Goal: Task Accomplishment & Management: Complete application form

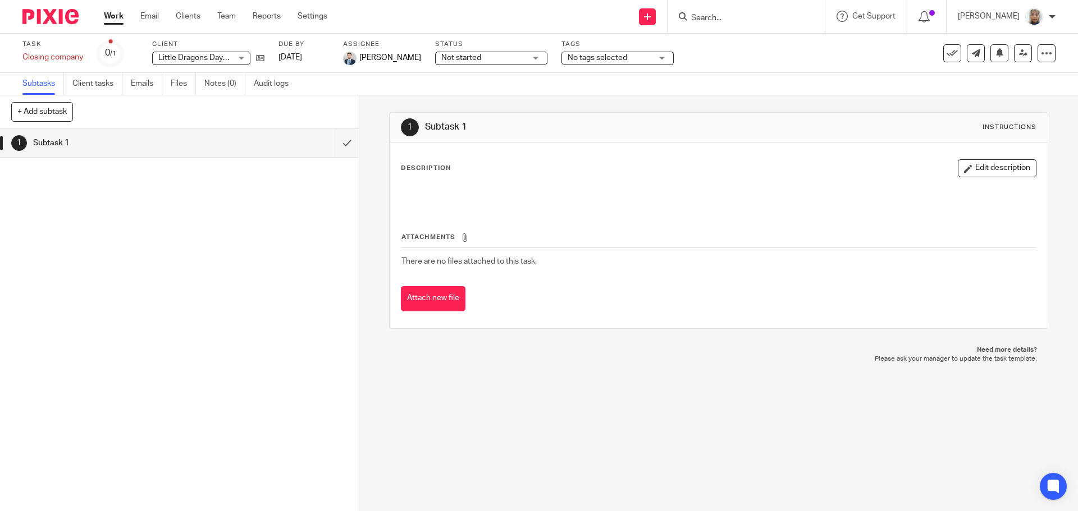
click at [121, 16] on link "Work" at bounding box center [114, 16] width 20 height 11
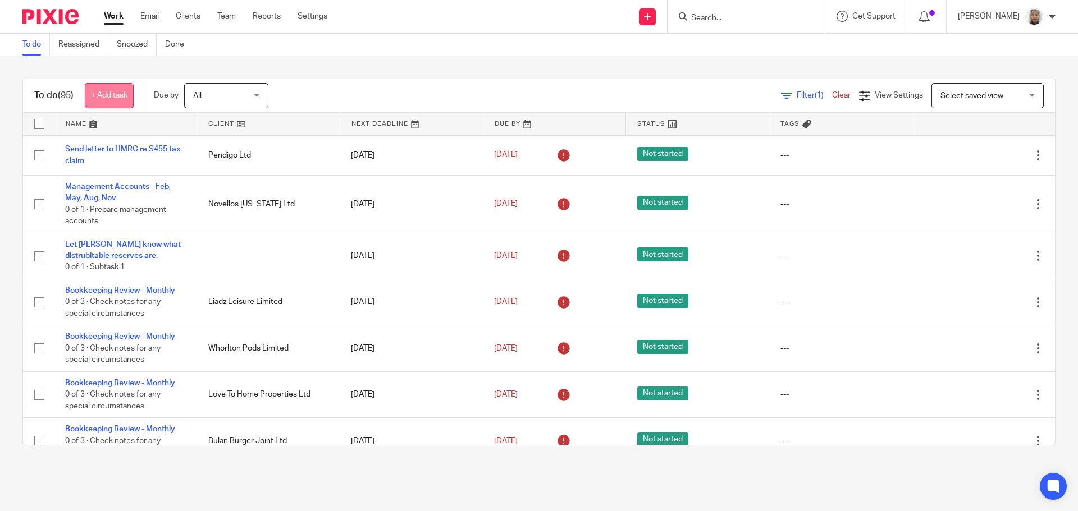
click at [118, 98] on link "+ Add task" at bounding box center [109, 95] width 49 height 25
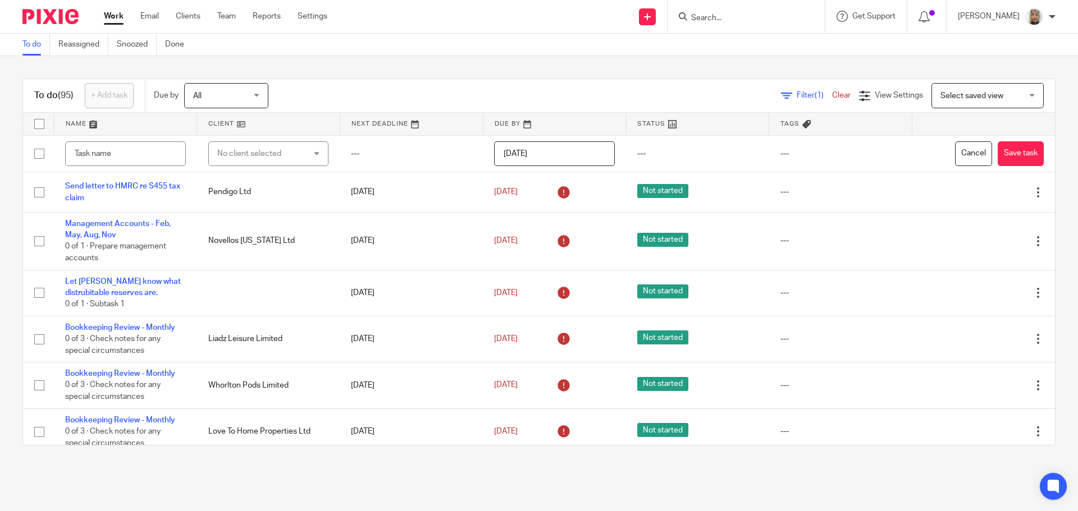
click at [374, 77] on div "To do (95) + Add task Due by All All Today Tomorrow This week Next week This mo…" at bounding box center [539, 262] width 1078 height 412
click at [651, 13] on icon at bounding box center [647, 16] width 7 height 7
click at [672, 65] on link "Create task" at bounding box center [659, 69] width 69 height 16
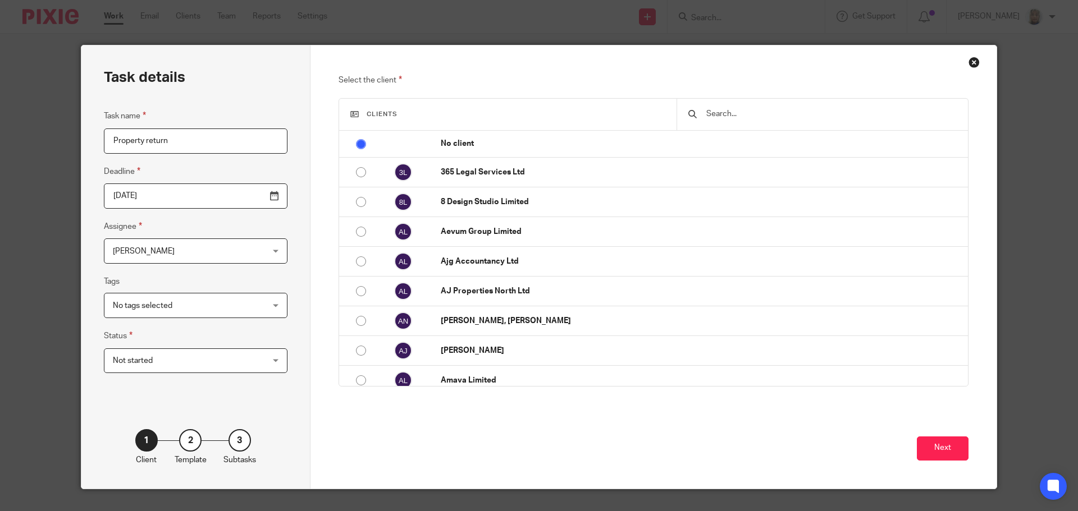
type input "Property return"
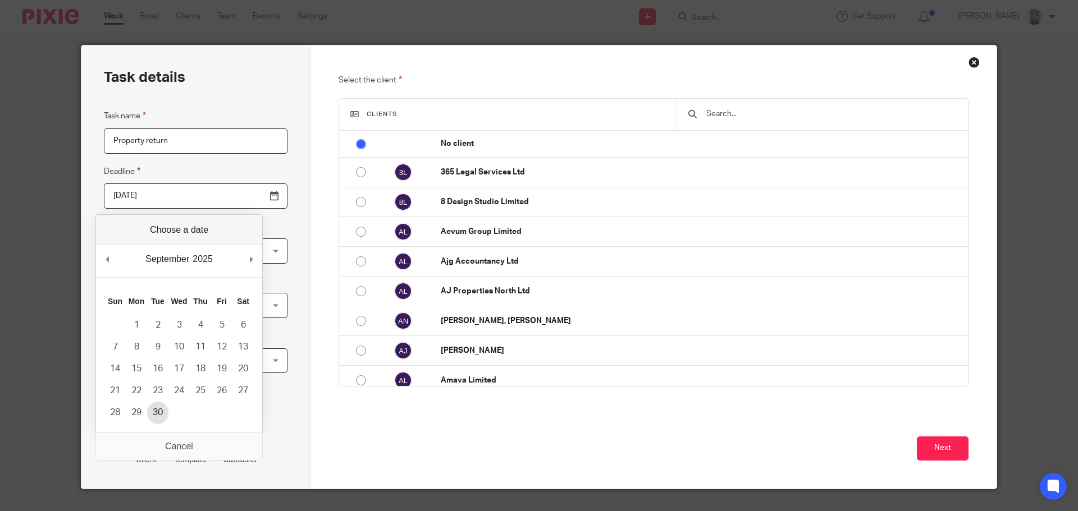
type input "2025-09-29"
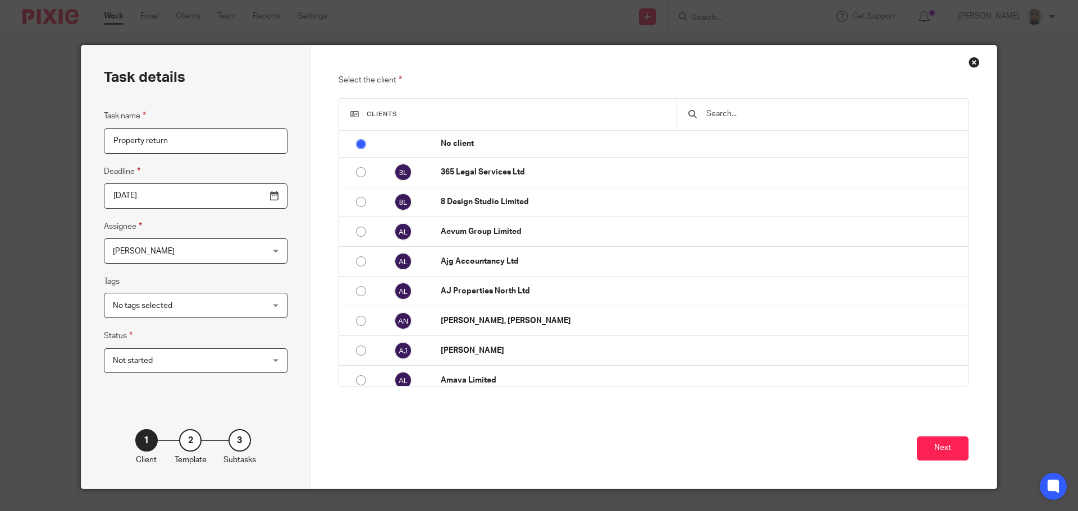
click at [747, 112] on input "text" at bounding box center [830, 114] width 251 height 12
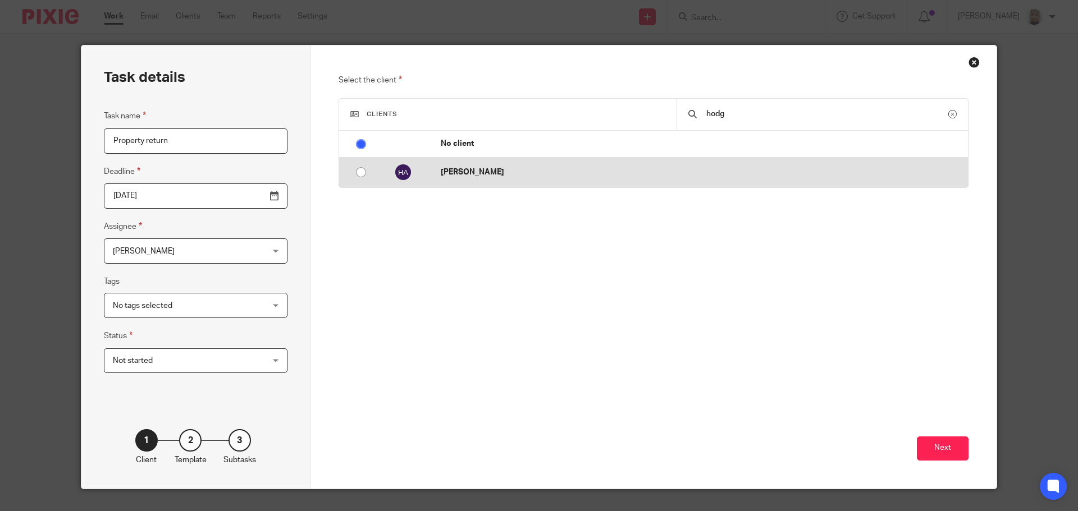
type input "hodg"
click at [547, 180] on td "[PERSON_NAME]" at bounding box center [698, 173] width 538 height 30
radio input "false"
radio input "true"
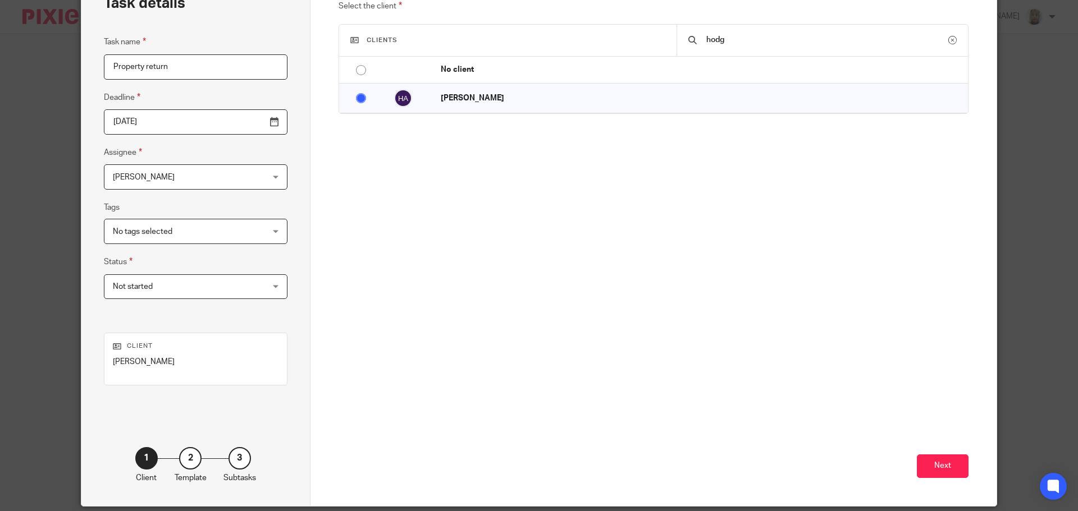
scroll to position [112, 0]
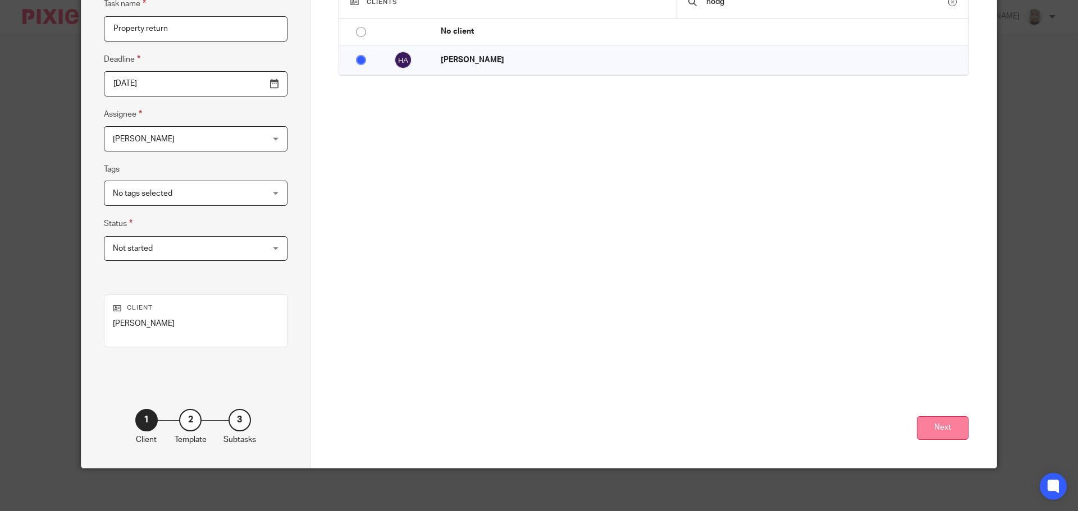
click at [944, 426] on button "Next" at bounding box center [943, 429] width 52 height 24
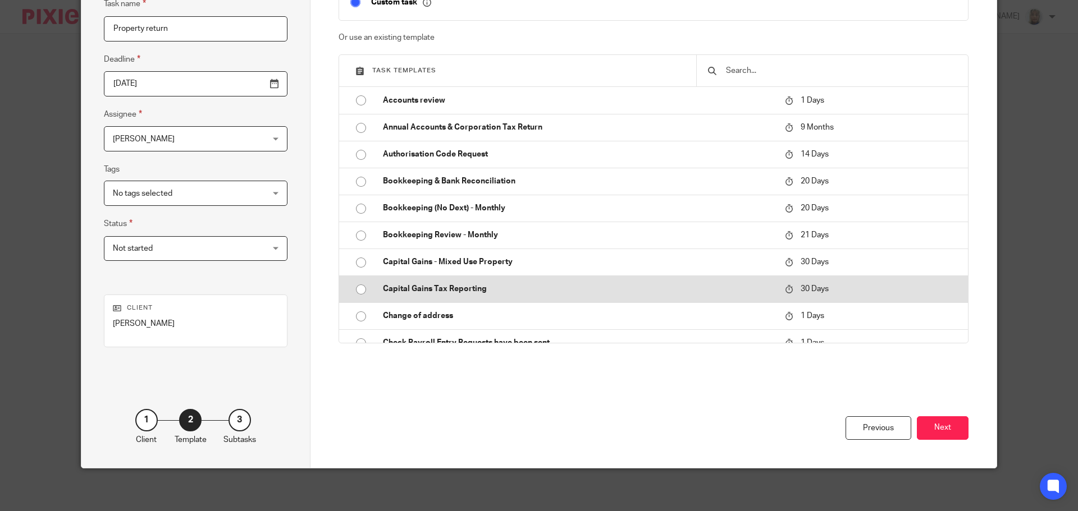
click at [504, 285] on p "Capital Gains Tax Reporting" at bounding box center [578, 288] width 391 height 11
type input "2025-09-24"
checkbox input "false"
radio input "true"
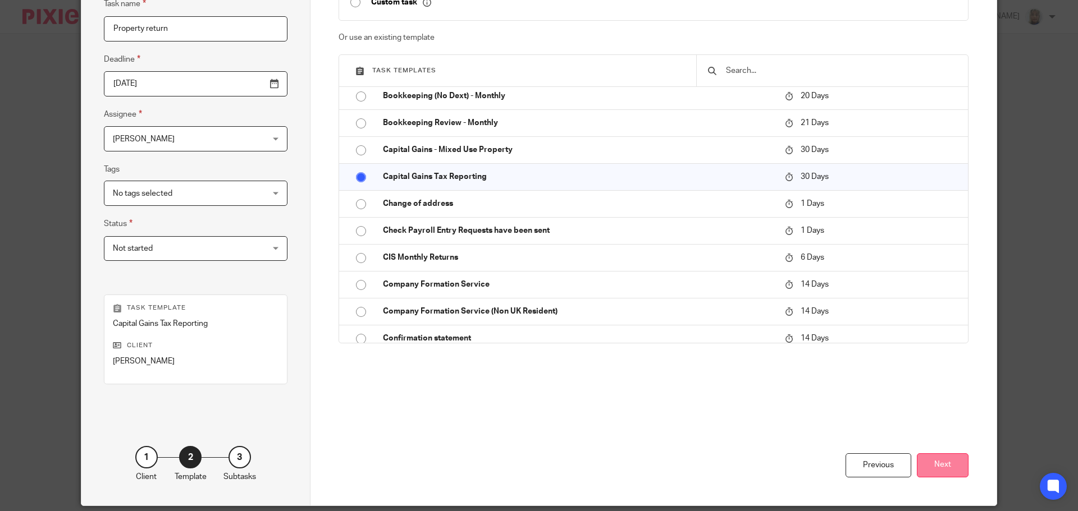
click at [932, 462] on button "Next" at bounding box center [943, 466] width 52 height 24
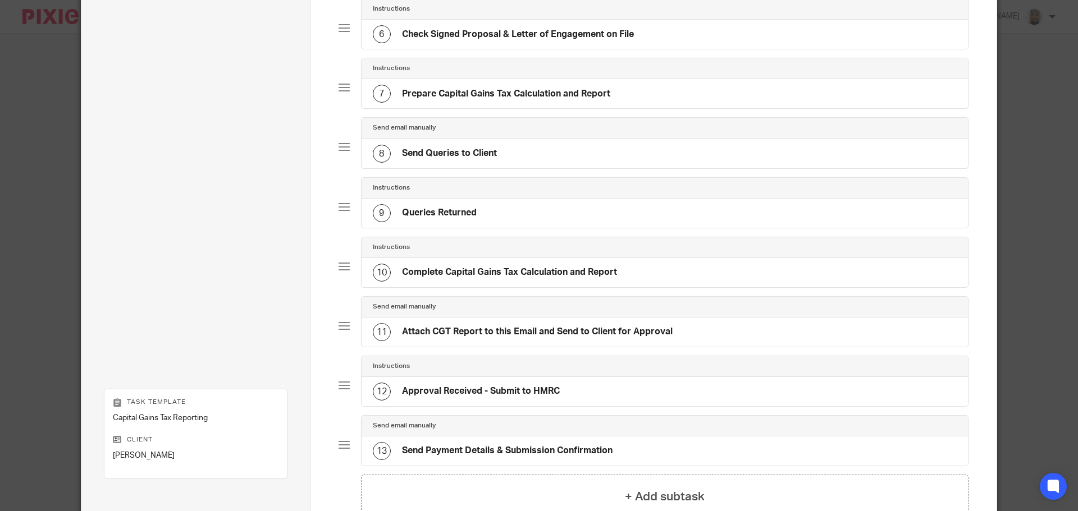
scroll to position [505, 0]
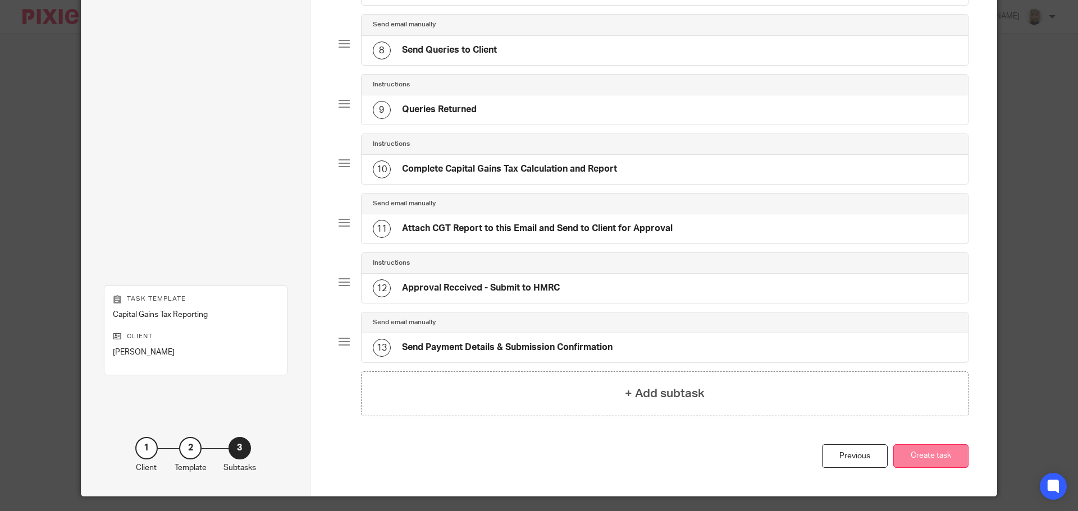
click at [941, 453] on button "Create task" at bounding box center [930, 457] width 75 height 24
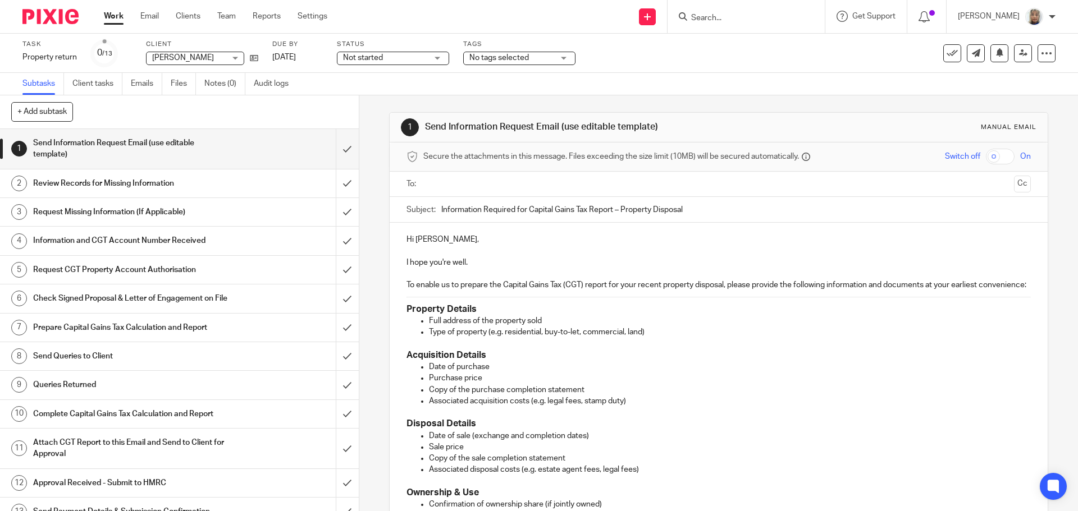
click at [495, 185] on input "text" at bounding box center [718, 184] width 582 height 13
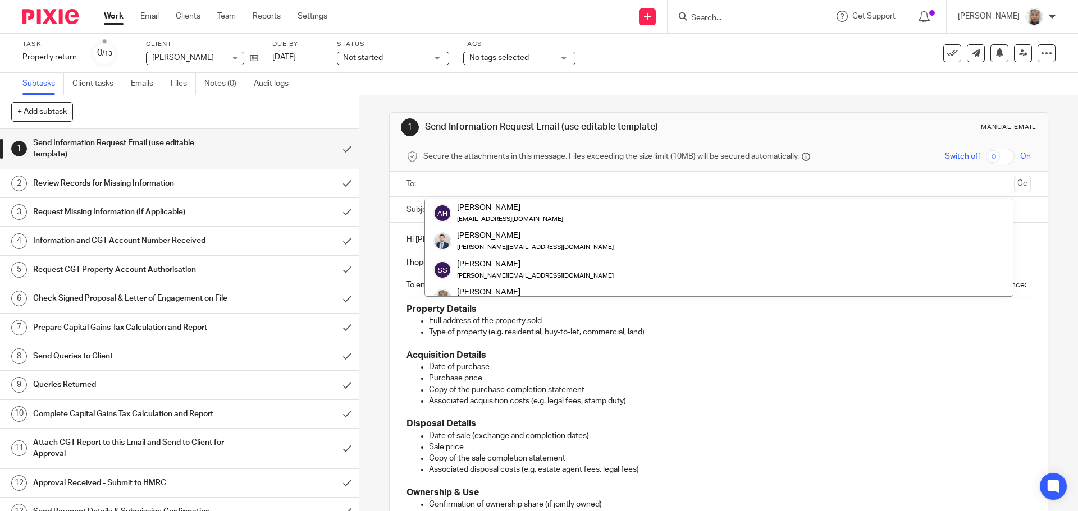
paste input "[EMAIL_ADDRESS][DOMAIN_NAME]"
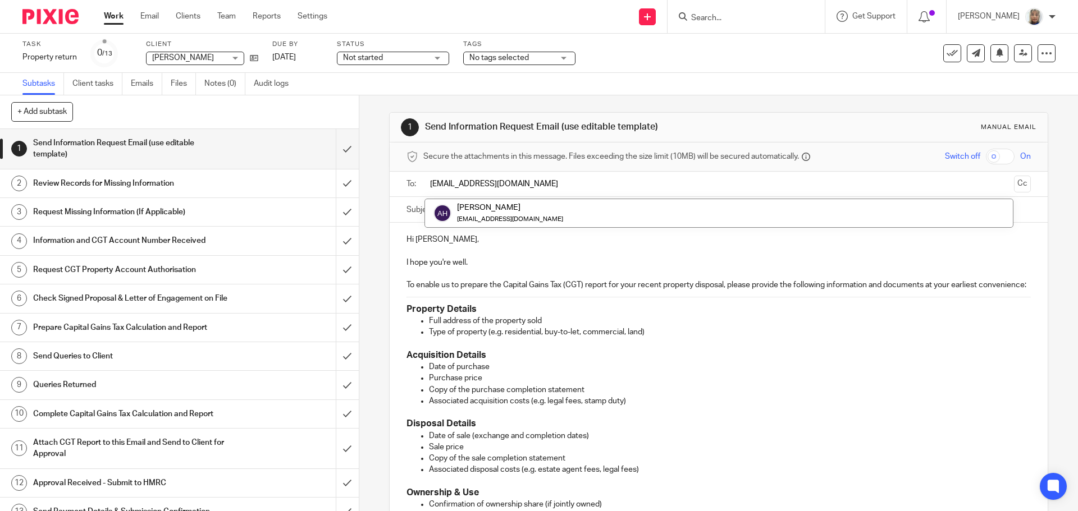
type input "anthony_874@hotmail.com"
click at [655, 291] on p "To enable us to prepare the Capital Gains Tax (CGT) report for your recent prop…" at bounding box center [718, 285] width 624 height 11
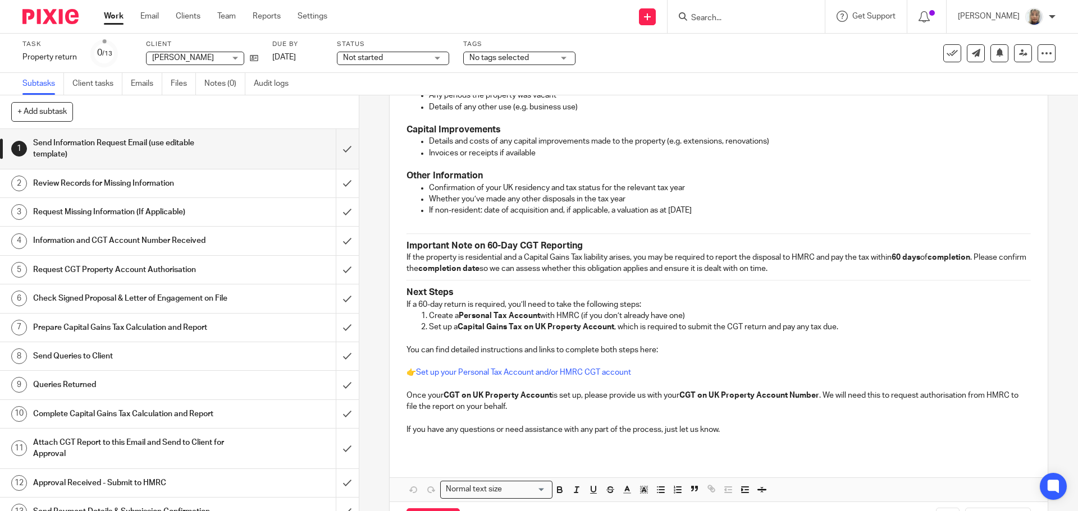
scroll to position [502, 0]
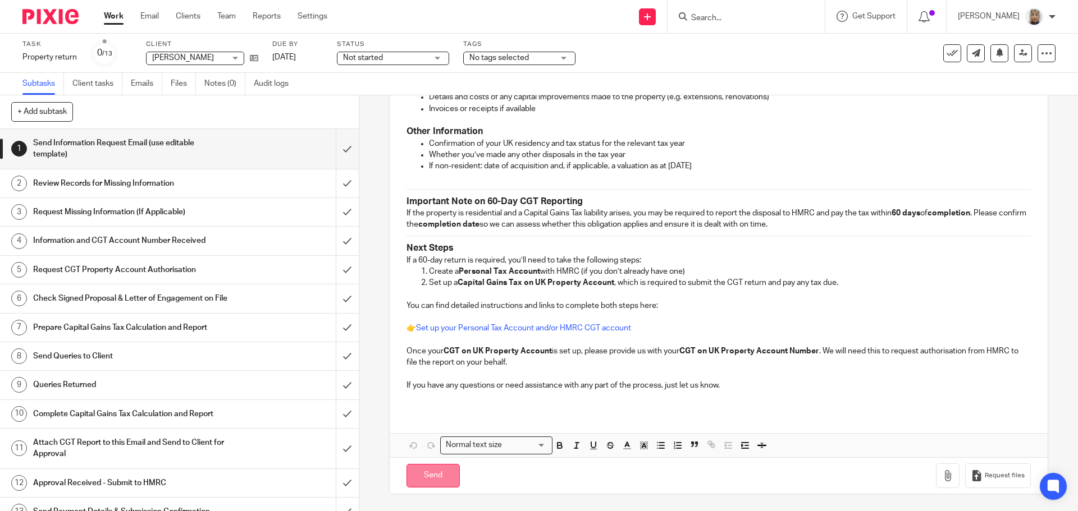
click at [438, 470] on input "Send" at bounding box center [432, 476] width 53 height 24
type input "Sent"
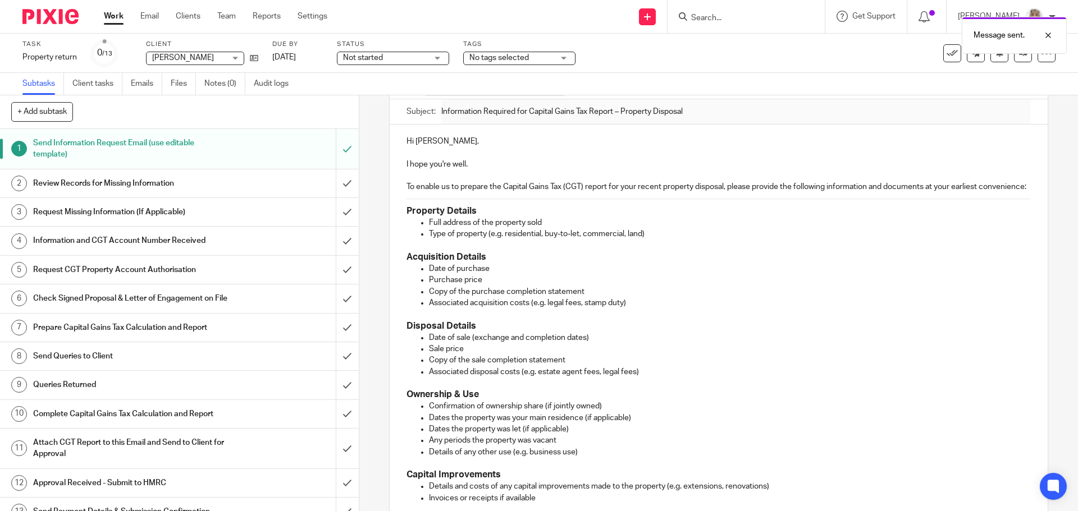
scroll to position [0, 0]
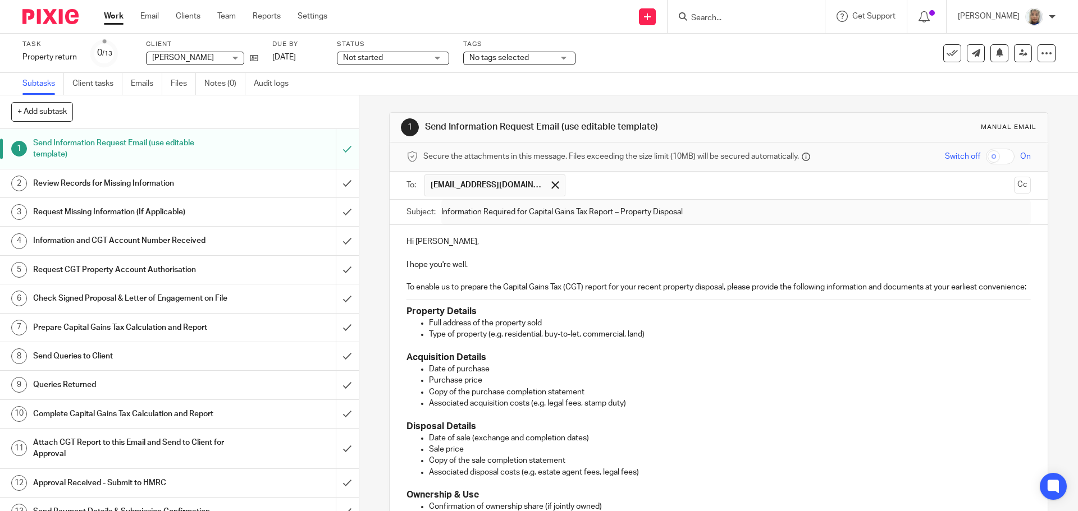
click at [723, 21] on input "Search" at bounding box center [740, 18] width 101 height 10
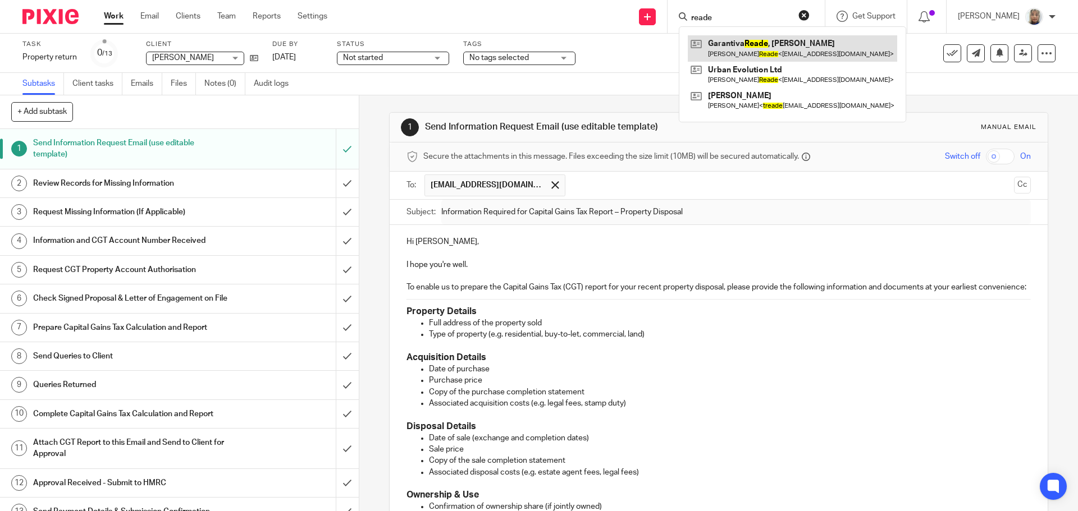
type input "reade"
click at [750, 44] on link at bounding box center [792, 48] width 209 height 26
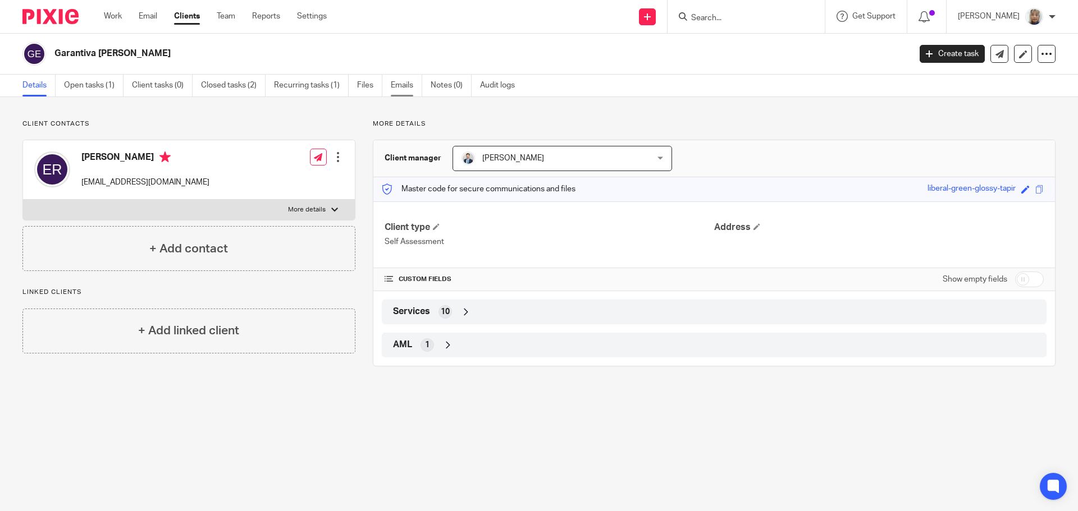
click at [399, 83] on link "Emails" at bounding box center [406, 86] width 31 height 22
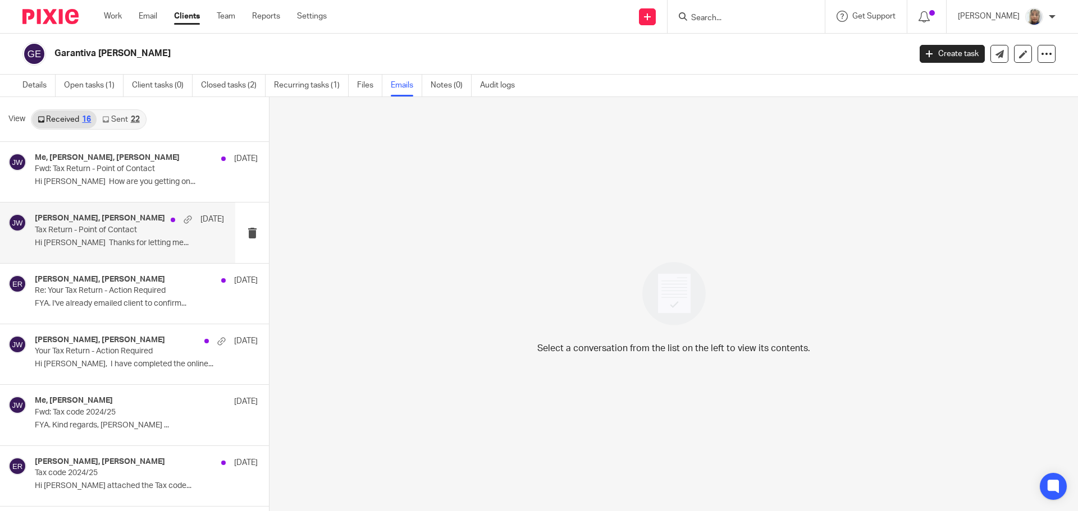
click at [115, 239] on p "Hi [PERSON_NAME] Thanks for letting me..." at bounding box center [129, 244] width 189 height 10
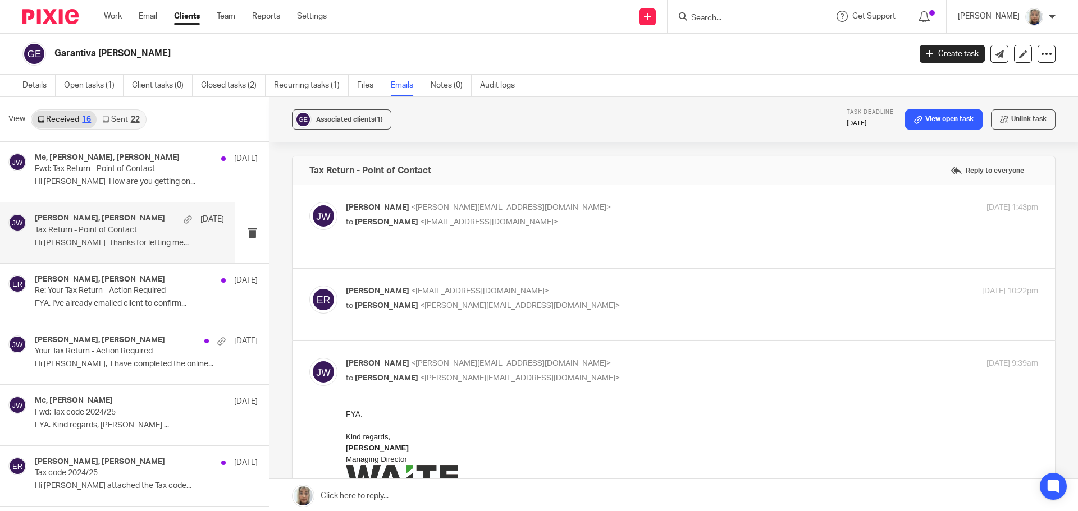
click at [466, 221] on span "<[EMAIL_ADDRESS][DOMAIN_NAME]>" at bounding box center [489, 222] width 138 height 8
checkbox input "true"
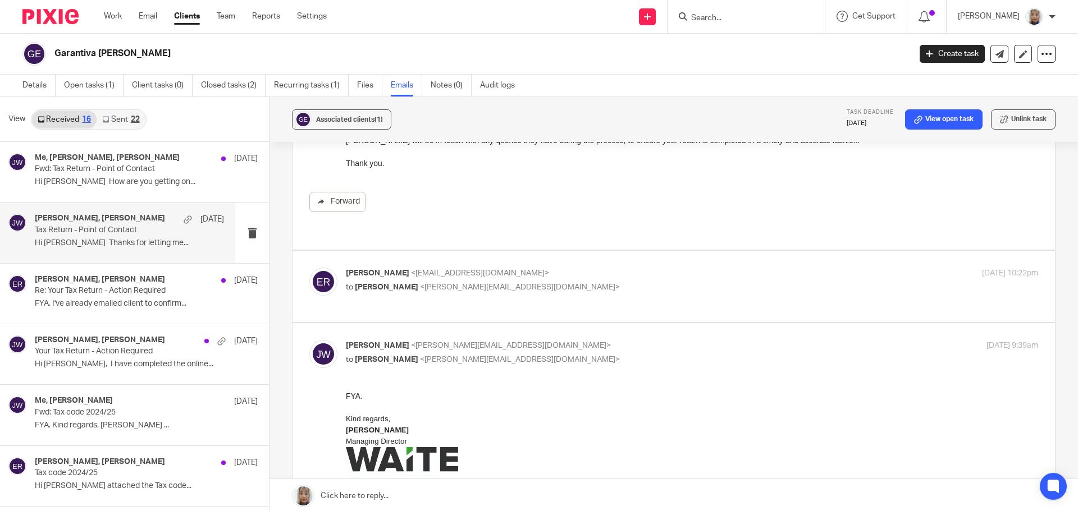
scroll to position [168, 0]
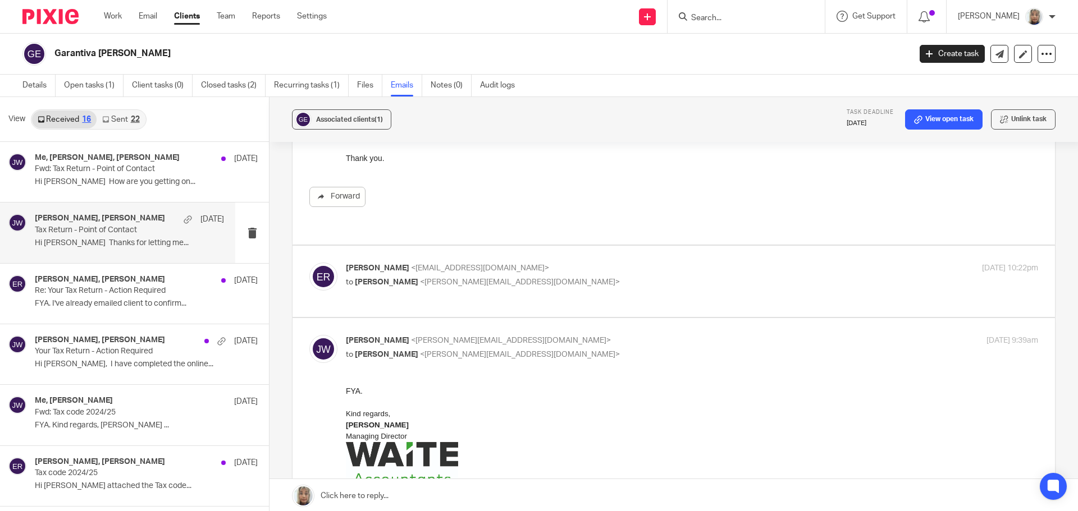
click at [449, 263] on p "[PERSON_NAME] <[EMAIL_ADDRESS][DOMAIN_NAME]>" at bounding box center [576, 269] width 461 height 12
checkbox input "true"
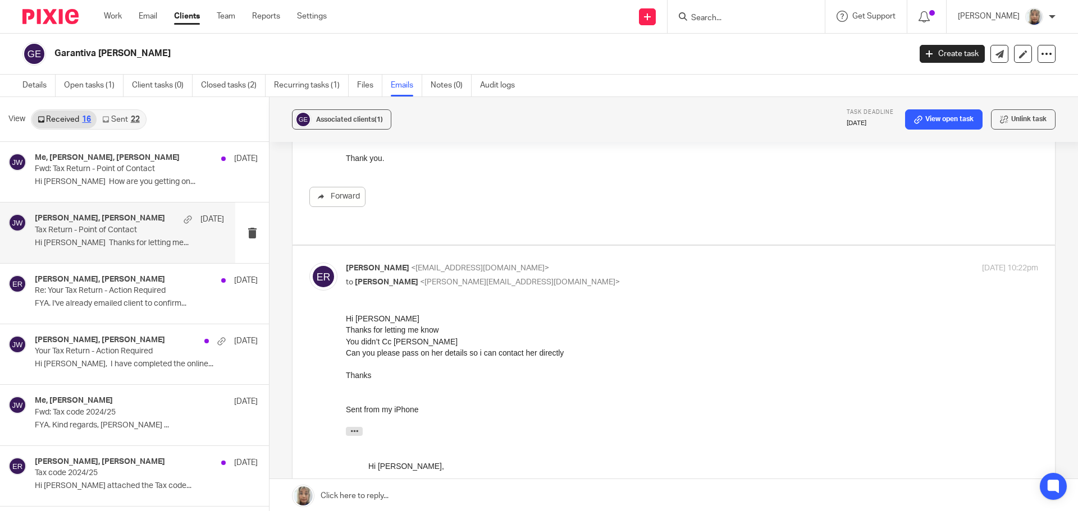
scroll to position [0, 0]
click at [123, 292] on p "Re: Your Tax Return - Action Required" at bounding box center [111, 291] width 152 height 10
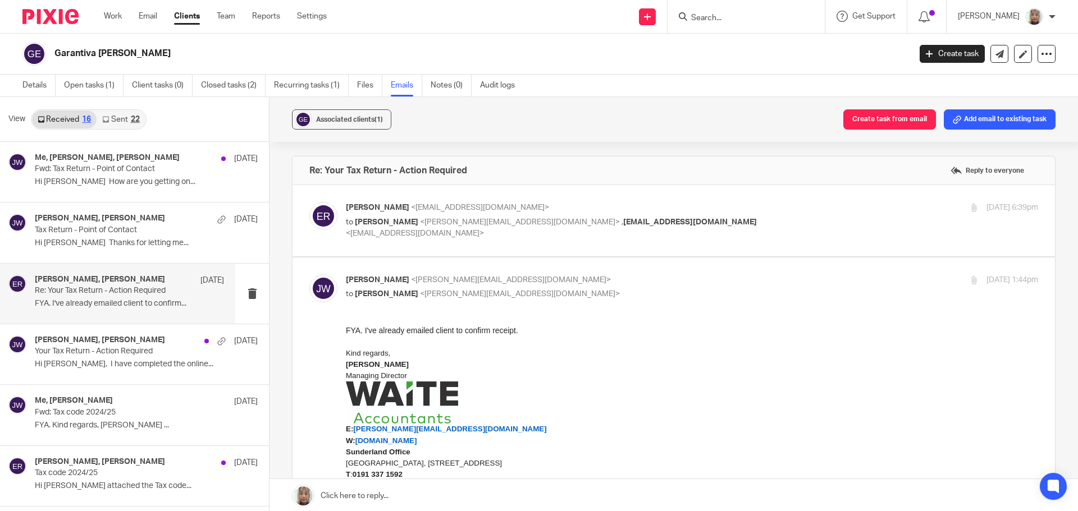
click at [396, 224] on span "[PERSON_NAME]" at bounding box center [386, 222] width 63 height 8
checkbox input "true"
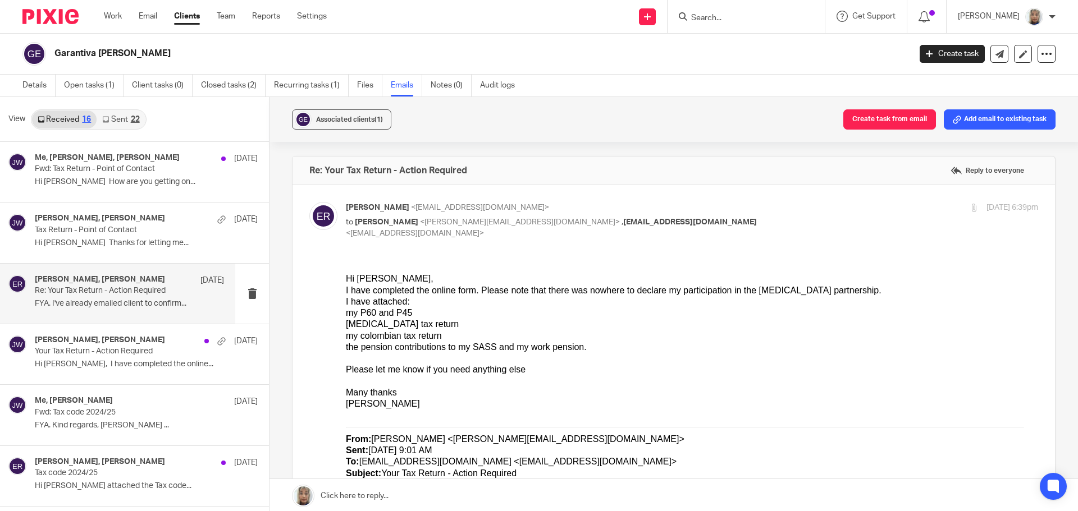
click at [723, 20] on input "Search" at bounding box center [740, 18] width 101 height 10
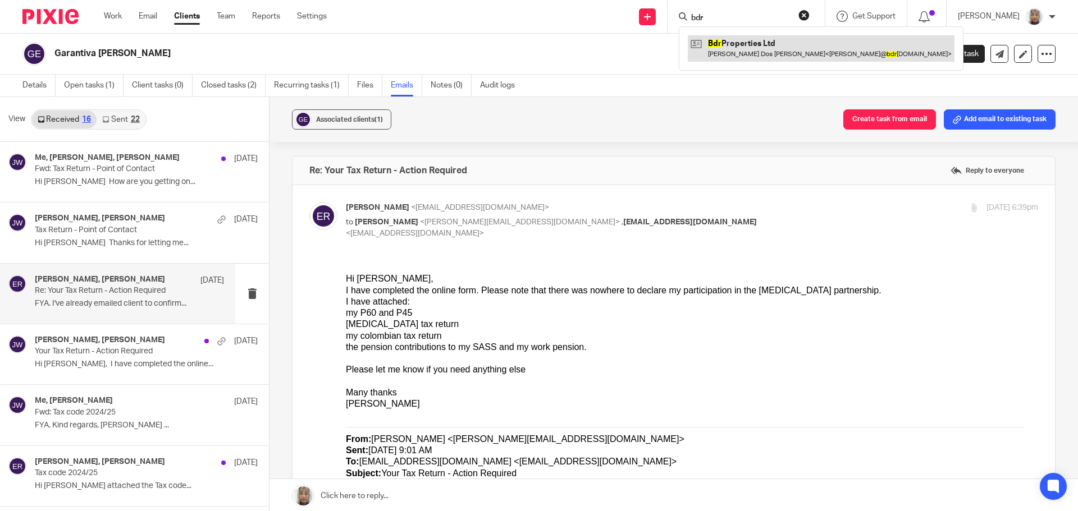
type input "bdr"
click at [731, 44] on link at bounding box center [821, 48] width 267 height 26
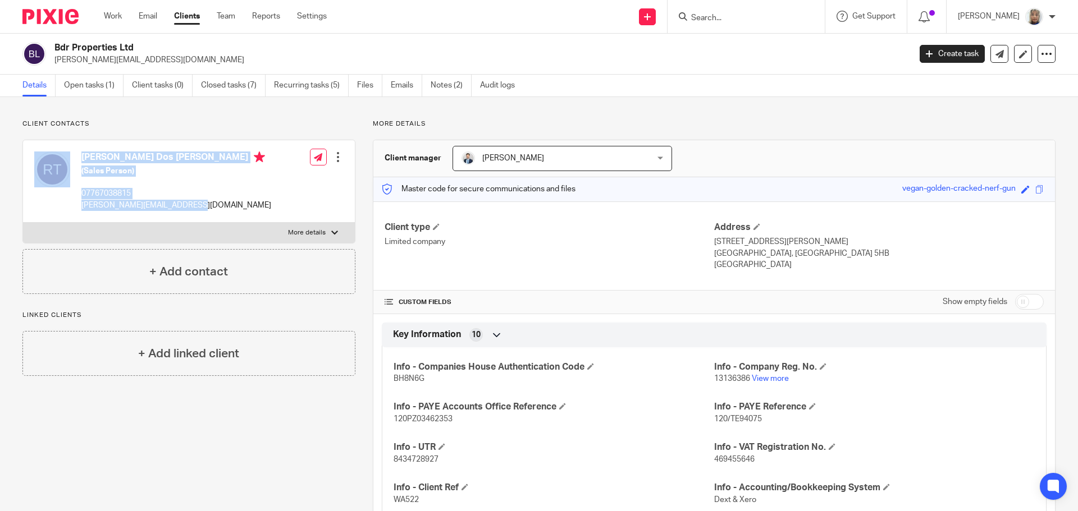
drag, startPoint x: 0, startPoint y: 0, endPoint x: 75, endPoint y: 207, distance: 219.8
click at [75, 207] on div "Ricardo Alexandre Dos Santos Taborda (Sales Person) 07767038815 ricardo@bdrprop…" at bounding box center [152, 181] width 237 height 71
click at [112, 216] on div "Ricardo Alexandre Dos Santos Taborda (Sales Person) 07767038815 ricardo@bdrprop…" at bounding box center [152, 181] width 237 height 71
drag, startPoint x: 182, startPoint y: 207, endPoint x: 81, endPoint y: 212, distance: 100.6
click at [81, 212] on div "Ricardo Alexandre Dos Santos Taborda (Sales Person) 07767038815 ricardo@bdrprop…" at bounding box center [152, 181] width 237 height 71
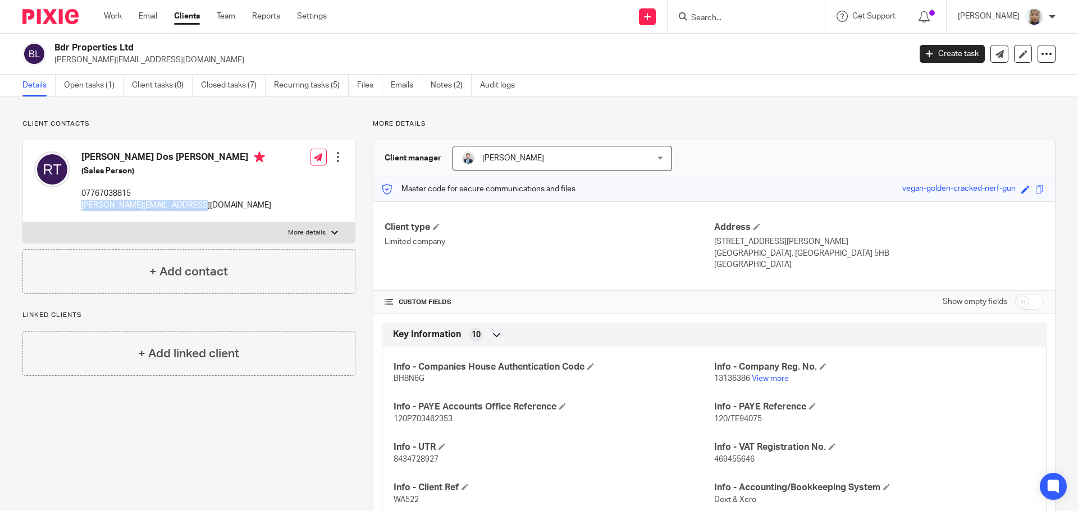
copy p "ricardo@bdrproperties.co.uk"
